Goal: Communication & Community: Answer question/provide support

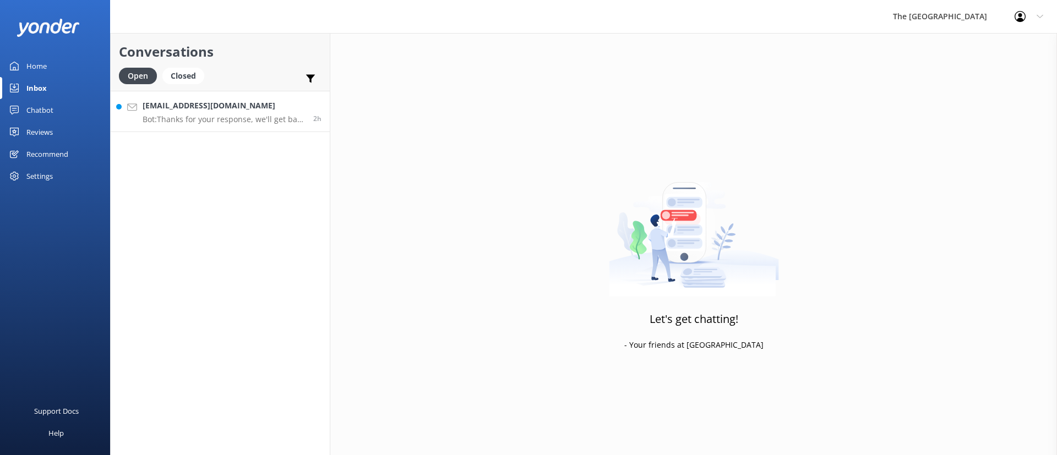
click at [182, 112] on div "[EMAIL_ADDRESS][DOMAIN_NAME] Bot: Thanks for your response, we'll get back to y…" at bounding box center [224, 112] width 162 height 24
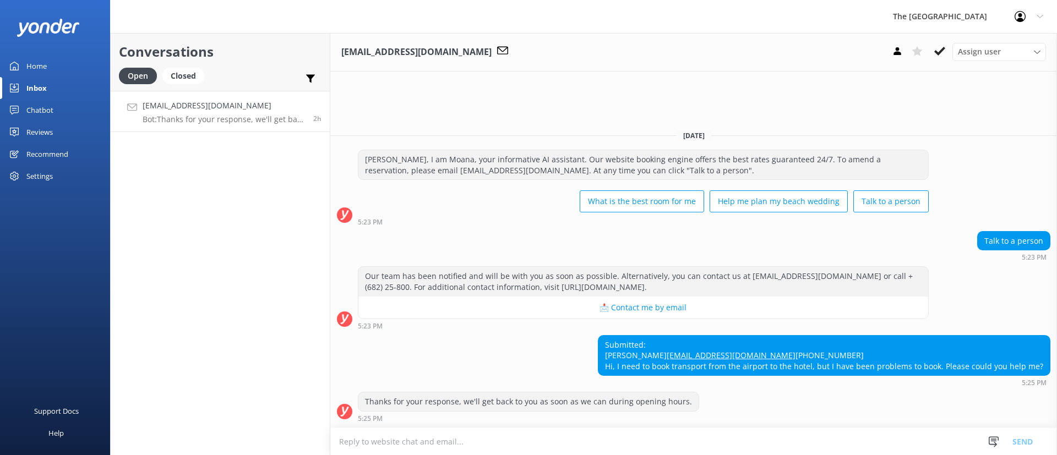
click at [493, 335] on div "Submitted: Eduardo Labat edulabatsagone@gmail.com +610461458780 Hi, I need to b…" at bounding box center [693, 361] width 726 height 52
click at [255, 111] on h4 "[EMAIL_ADDRESS][DOMAIN_NAME]" at bounding box center [224, 106] width 162 height 12
click at [487, 335] on div "Submitted: Eduardo Labat edulabatsagone@gmail.com +610461458780 Hi, I need to b…" at bounding box center [693, 361] width 726 height 52
drag, startPoint x: 739, startPoint y: 370, endPoint x: 671, endPoint y: 360, distance: 67.9
click at [676, 360] on div "Submitted: Eduardo Labat edulabatsagone@gmail.com +610461458780 Hi, I need to b…" at bounding box center [823, 356] width 451 height 40
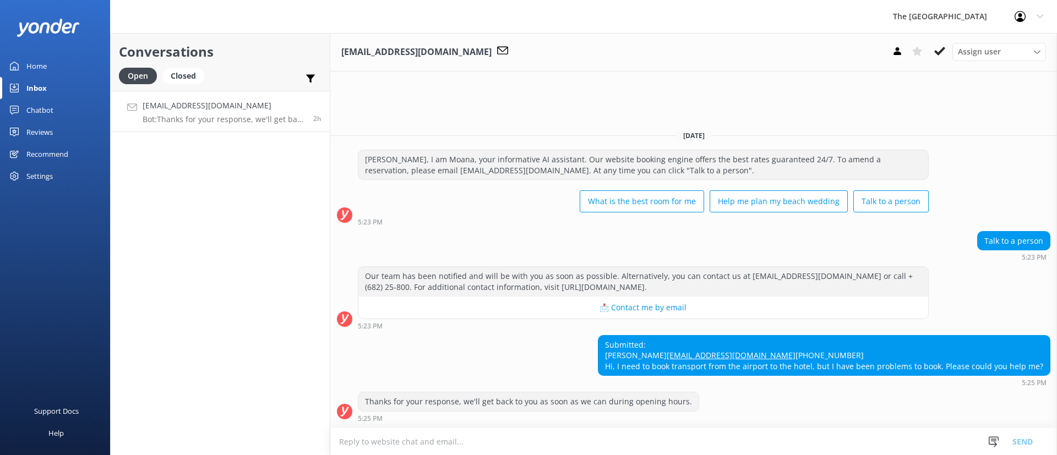
click at [619, 367] on div "Submitted: Eduardo Labat edulabatsagone@gmail.com +610461458780 Hi, I need to b…" at bounding box center [823, 356] width 451 height 40
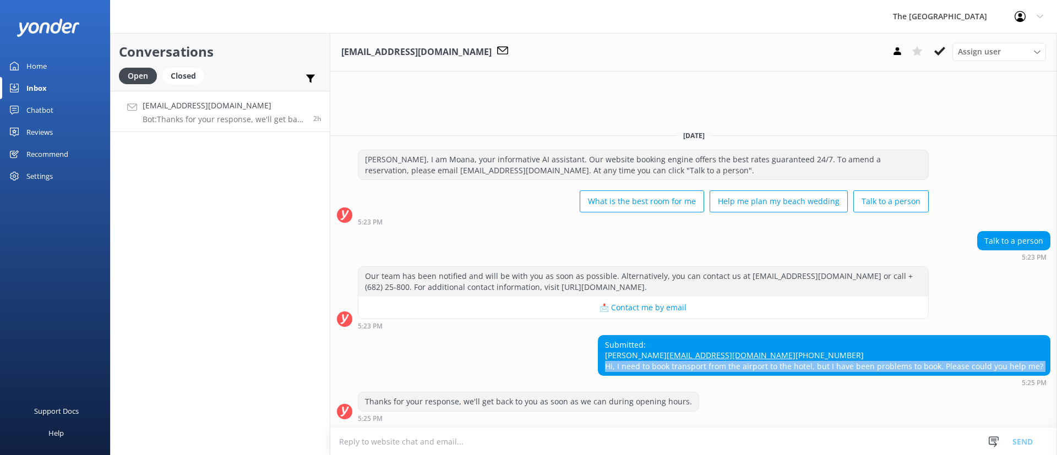
drag, startPoint x: 619, startPoint y: 367, endPoint x: 1053, endPoint y: 370, distance: 433.7
click at [1053, 370] on div "Submitted: Eduardo Labat edulabatsagone@gmail.com +610461458780 Hi, I need to b…" at bounding box center [693, 361] width 726 height 52
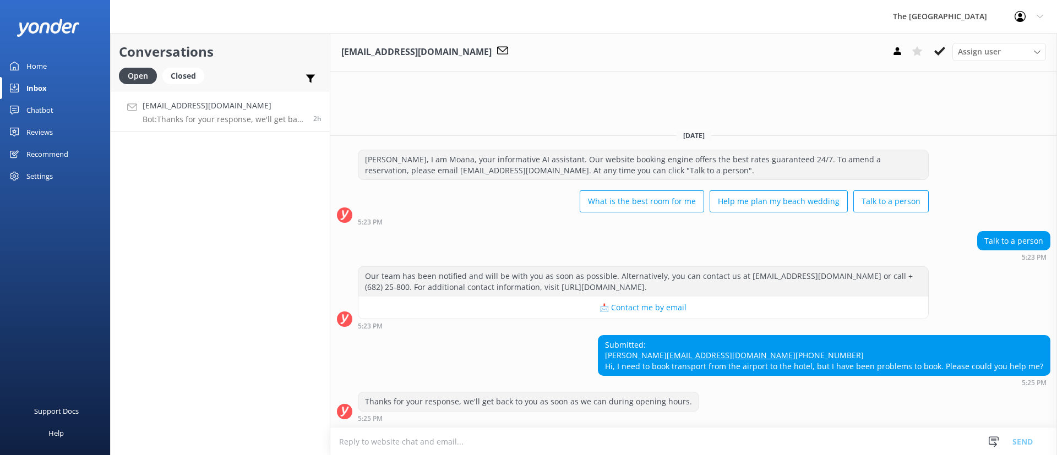
click at [522, 335] on div "Submitted: Eduardo Labat edulabatsagone@gmail.com +610461458780 Hi, I need to b…" at bounding box center [693, 361] width 726 height 52
click at [269, 118] on p "Bot: Thanks for your response, we'll get back to you as soon as we can during o…" at bounding box center [224, 119] width 162 height 10
click at [937, 52] on use at bounding box center [939, 51] width 11 height 9
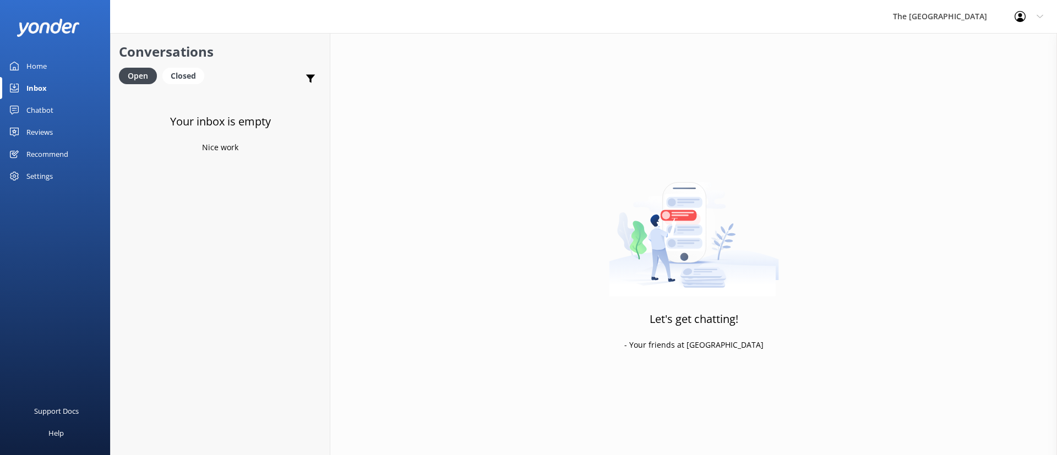
click at [299, 228] on div "Your inbox is empty Nice work" at bounding box center [220, 318] width 219 height 455
click at [175, 74] on div "Closed" at bounding box center [183, 76] width 42 height 17
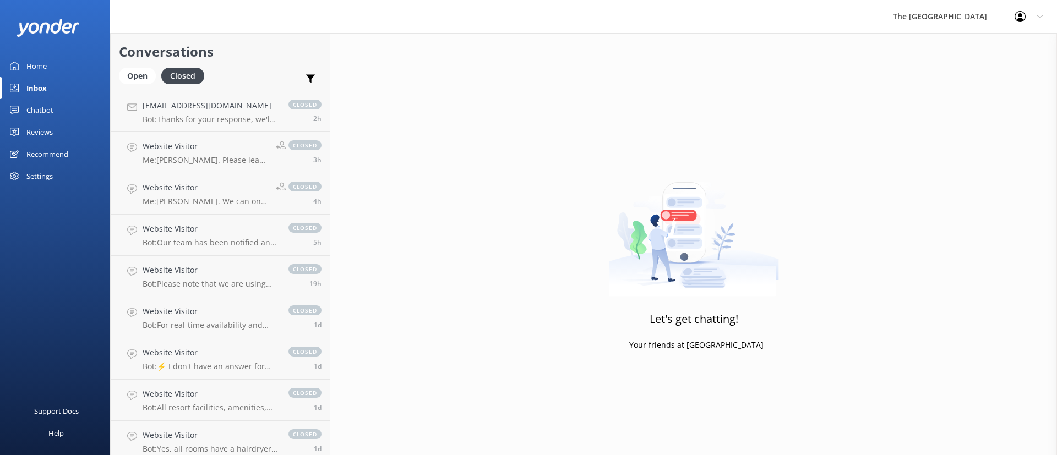
click at [123, 66] on div "Conversations Open Closed Important Assigned to me Unassigned" at bounding box center [220, 62] width 219 height 58
click at [135, 70] on div "Open" at bounding box center [137, 76] width 37 height 17
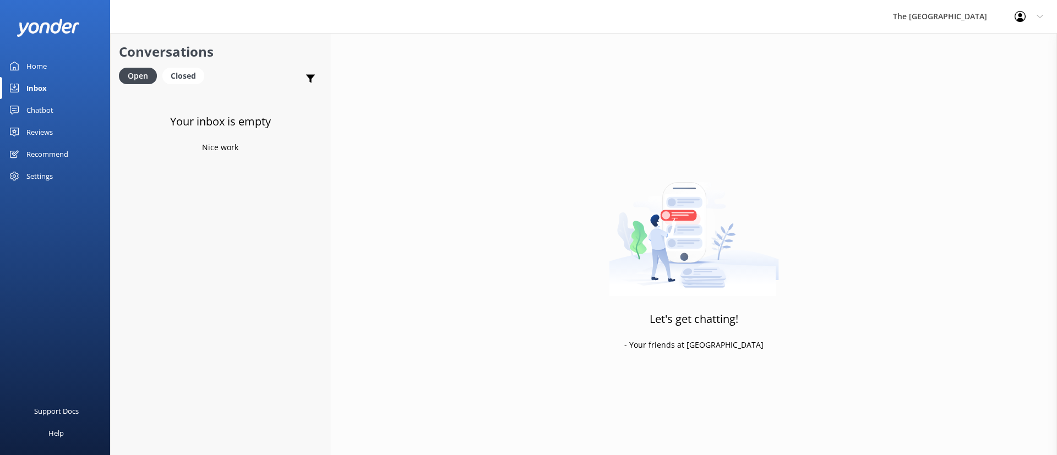
click at [239, 195] on div "Your inbox is empty Nice work" at bounding box center [220, 318] width 219 height 455
click at [218, 121] on p "Bot: Our team has been notified and will be with you as soon as possible. Alter…" at bounding box center [221, 119] width 157 height 10
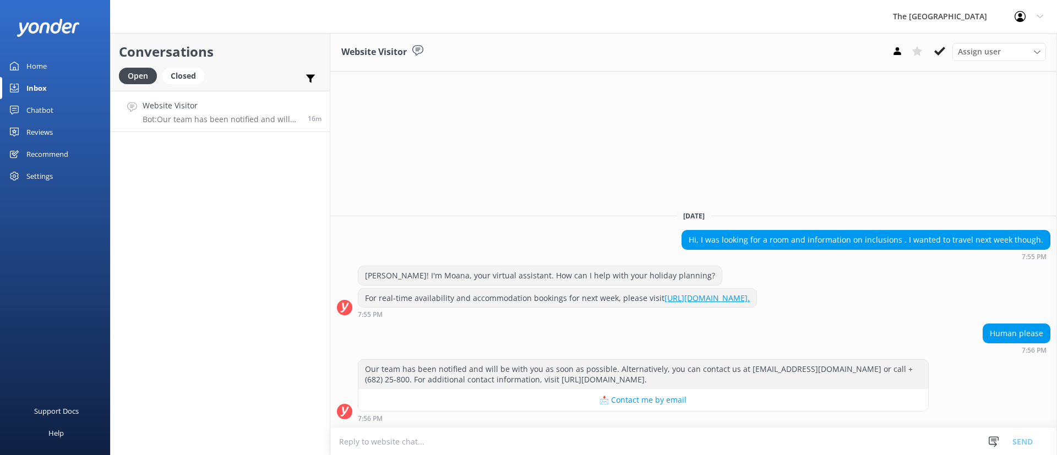
click at [569, 218] on div "[DATE] Hi, I was looking for a room and information on inclusions . I wanted to…" at bounding box center [693, 314] width 726 height 226
click at [172, 69] on div "Closed" at bounding box center [183, 76] width 42 height 17
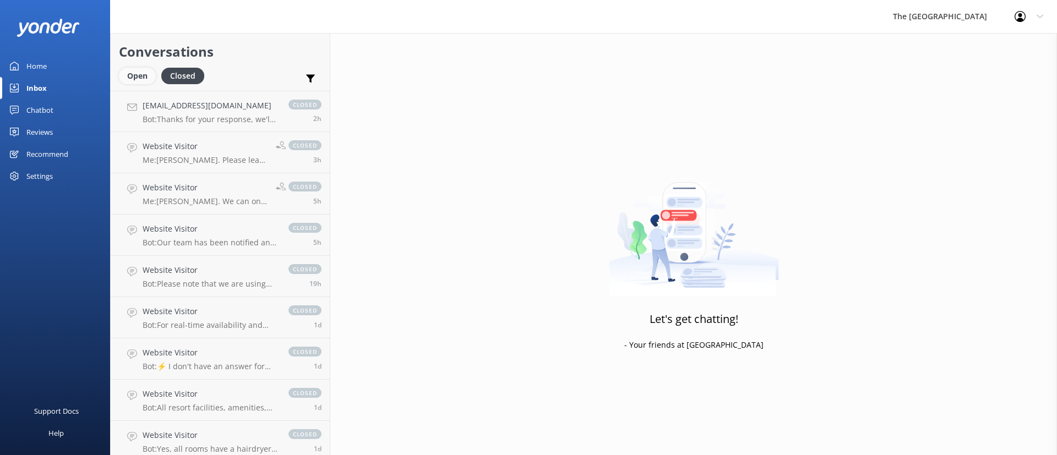
click at [135, 75] on div "Open" at bounding box center [137, 76] width 37 height 17
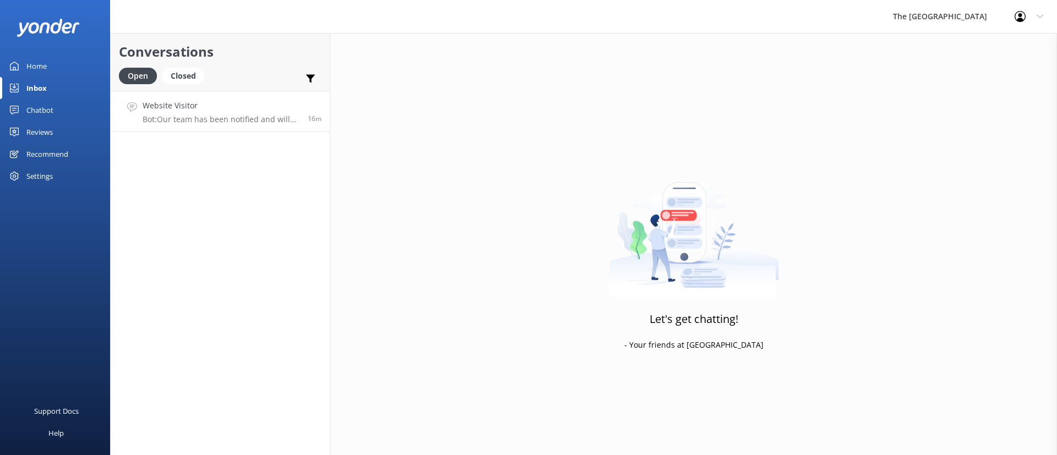
click at [199, 110] on h4 "Website Visitor" at bounding box center [221, 106] width 157 height 12
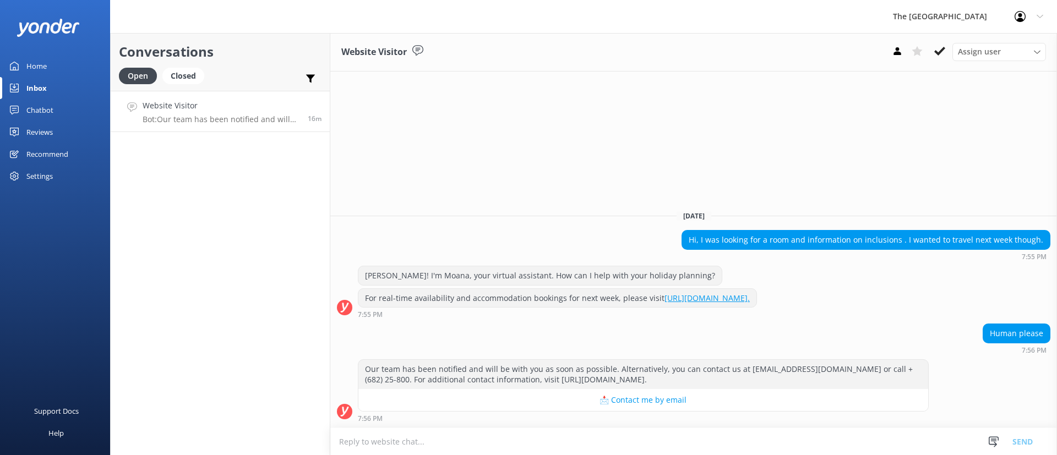
click at [619, 439] on textarea at bounding box center [693, 441] width 726 height 27
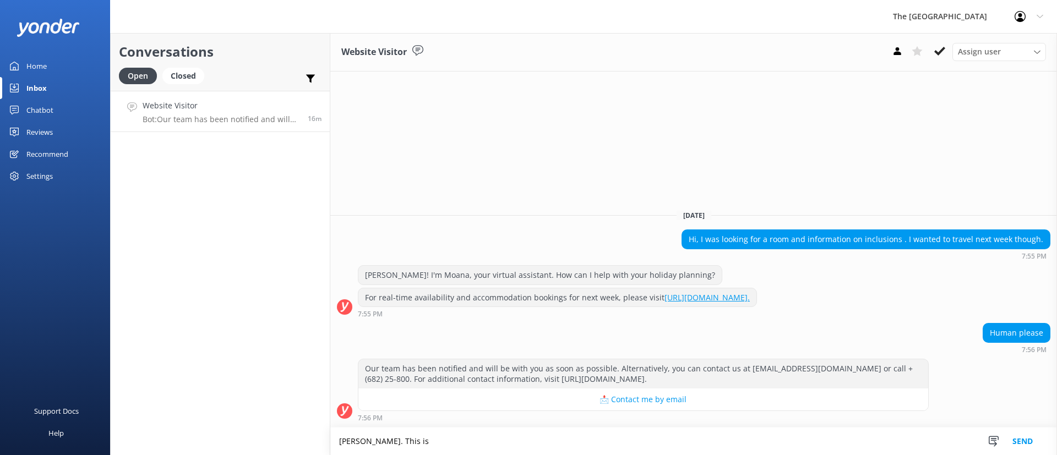
click at [432, 439] on textarea "[PERSON_NAME]. This is" at bounding box center [693, 442] width 726 height 28
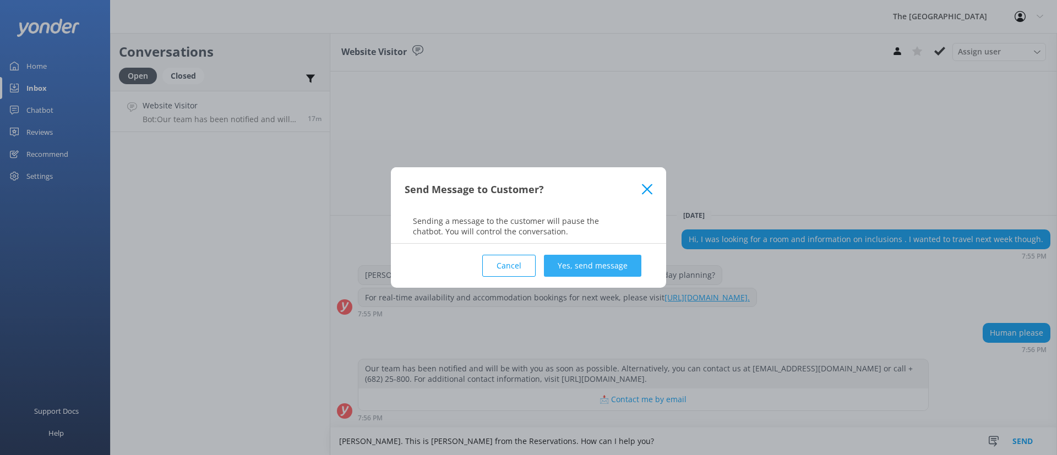
type textarea "[PERSON_NAME]. This is [PERSON_NAME] from the Reservations. How can I help you?"
click at [618, 260] on button "Yes, send message" at bounding box center [592, 266] width 97 height 22
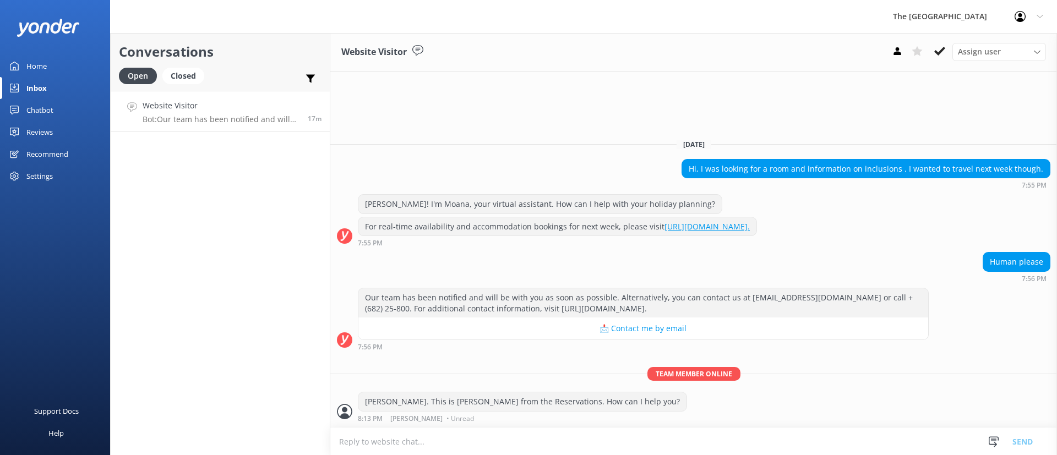
click at [218, 108] on h4 "Website Visitor" at bounding box center [221, 106] width 157 height 12
click at [190, 77] on div "Closed" at bounding box center [183, 76] width 42 height 17
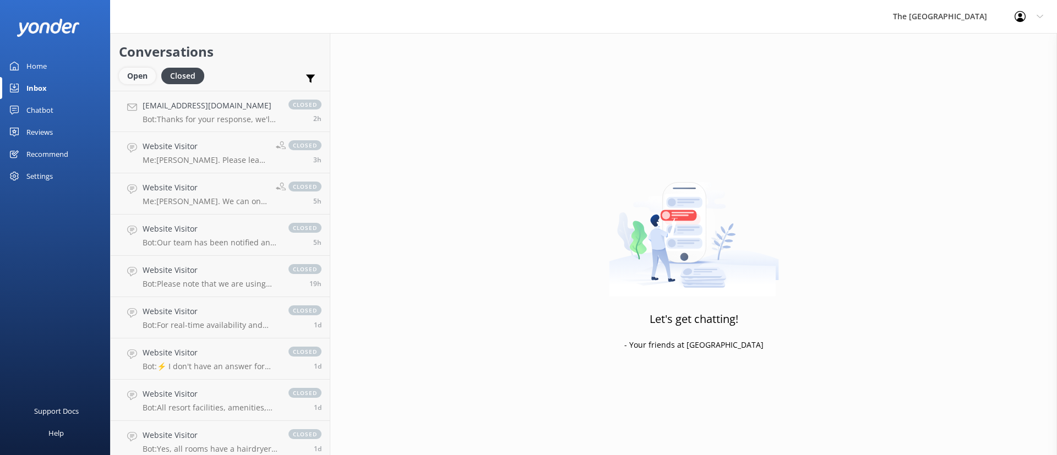
click at [145, 78] on div "Open" at bounding box center [137, 76] width 37 height 17
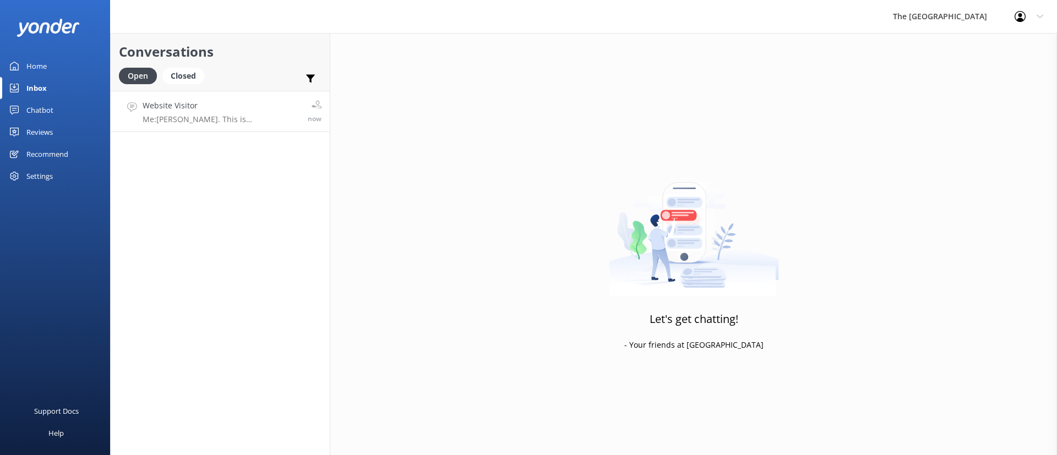
click at [255, 132] on link "Website Visitor Me: [PERSON_NAME]. This is [PERSON_NAME] from the Reservations.…" at bounding box center [220, 111] width 219 height 41
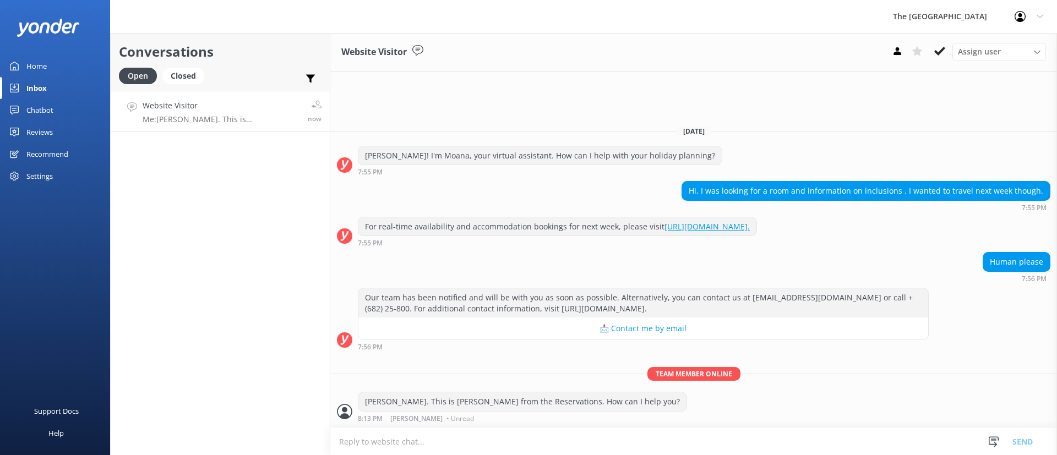
click at [556, 355] on div "Our team has been notified and will be with you as soon as possible. Alternativ…" at bounding box center [693, 322] width 726 height 68
click at [936, 378] on p "Team member online" at bounding box center [693, 374] width 726 height 14
click at [175, 81] on div "Closed" at bounding box center [183, 76] width 42 height 17
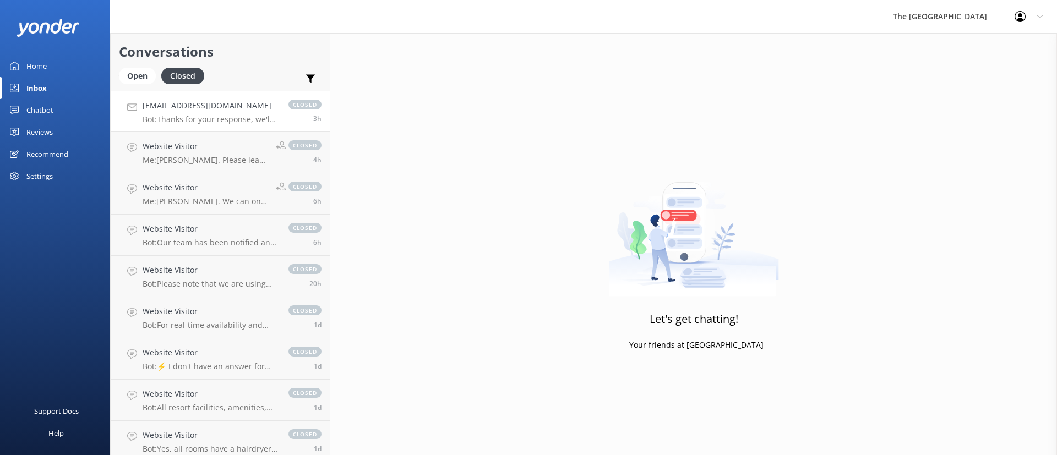
click at [201, 119] on p "Bot: Thanks for your response, we'll get back to you as soon as we can during o…" at bounding box center [210, 119] width 135 height 10
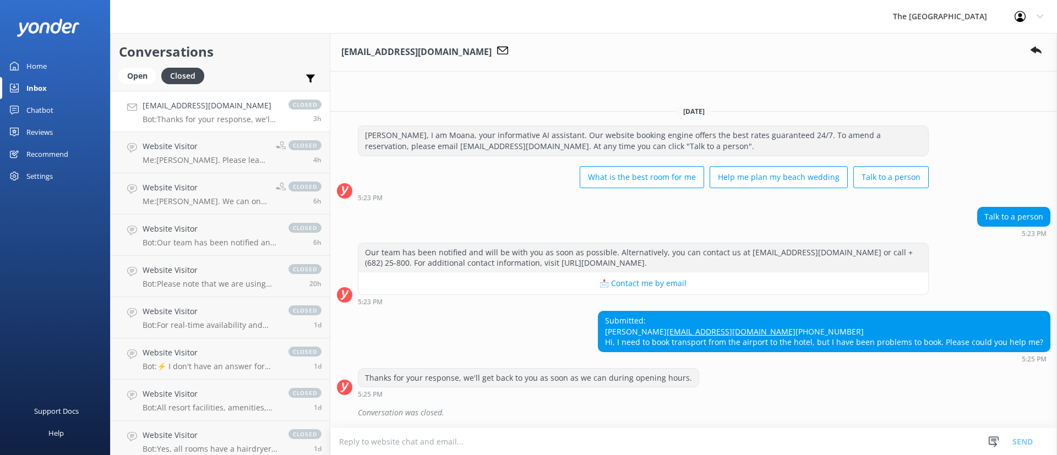
click at [826, 370] on div "Thanks for your response, we'll get back to you as soon as we can during openin…" at bounding box center [693, 383] width 726 height 30
click at [457, 272] on button "📩 Contact me by email" at bounding box center [643, 283] width 570 height 22
click at [597, 434] on textarea at bounding box center [693, 441] width 726 height 27
